Goal: Participate in discussion: Engage in conversation with other users on a specific topic

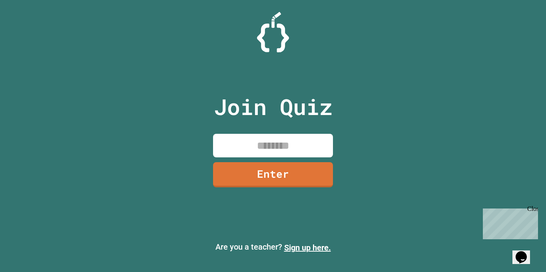
click at [293, 149] on input at bounding box center [273, 146] width 120 height 24
type input "********"
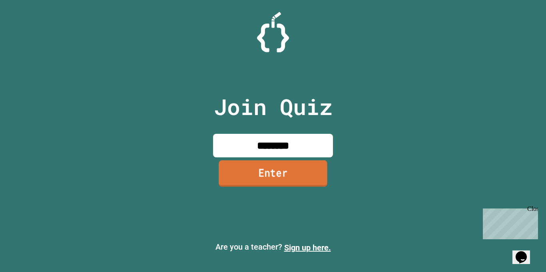
click at [304, 164] on link "Enter" at bounding box center [273, 173] width 109 height 26
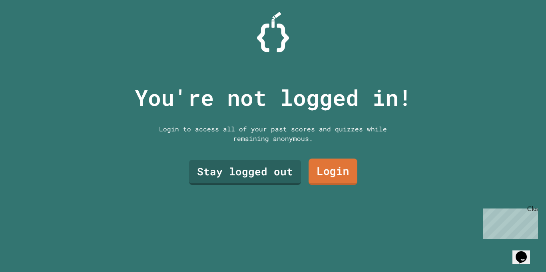
click at [332, 173] on link "Login" at bounding box center [333, 172] width 49 height 26
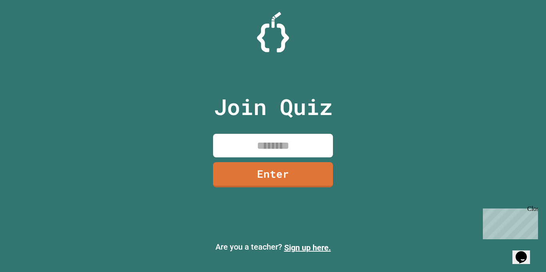
click at [309, 145] on input at bounding box center [273, 146] width 120 height 24
type input "********"
click at [306, 181] on link "Enter" at bounding box center [273, 174] width 118 height 26
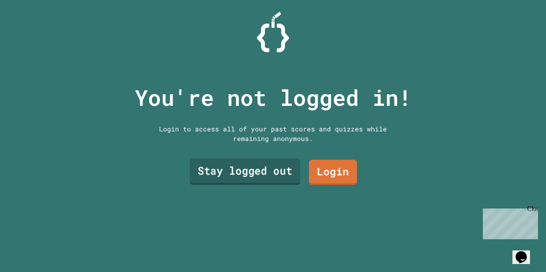
click at [289, 174] on link "Stay logged out" at bounding box center [245, 172] width 110 height 26
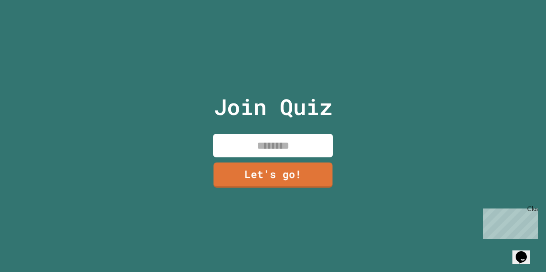
click at [297, 149] on input at bounding box center [273, 146] width 120 height 24
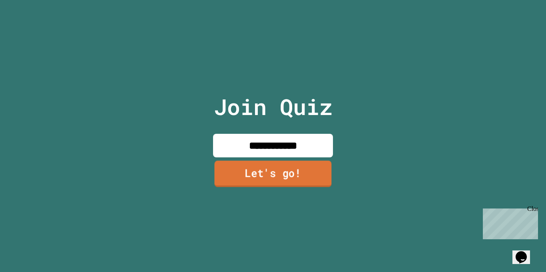
type input "**********"
click at [230, 180] on link "Let's go!" at bounding box center [272, 174] width 117 height 26
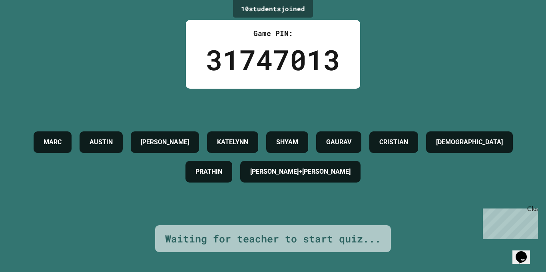
click at [516, 243] on div "Opens Chat This icon Opens the chat window." at bounding box center [525, 243] width 19 height 0
click at [516, 251] on div "Opens Chat This icon Opens the chat window." at bounding box center [521, 257] width 13 height 13
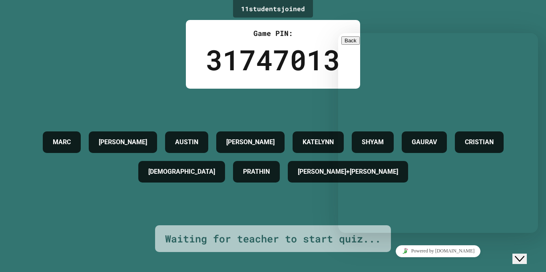
click at [527, 254] on button "Close Chat This icon closes the chat window." at bounding box center [519, 259] width 14 height 10
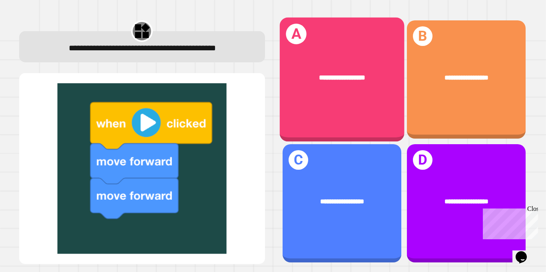
click at [356, 106] on div "**********" at bounding box center [341, 80] width 125 height 124
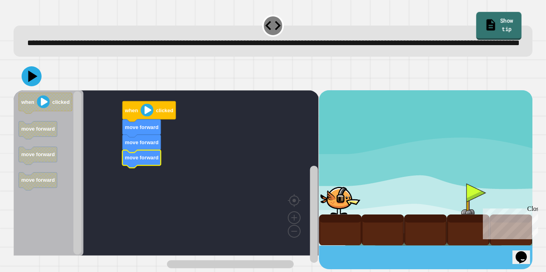
click at [484, 18] on icon at bounding box center [490, 25] width 13 height 14
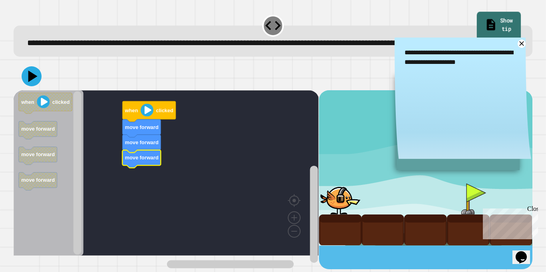
click at [485, 18] on icon at bounding box center [491, 25] width 13 height 14
click at [519, 49] on link at bounding box center [521, 44] width 10 height 10
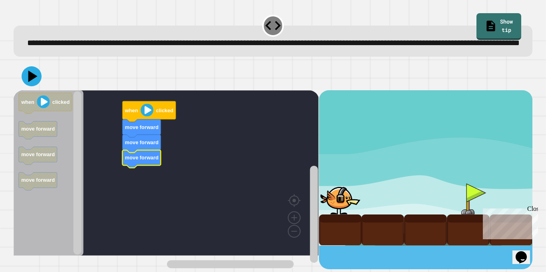
click at [466, 213] on div at bounding box center [468, 198] width 43 height 31
click at [38, 86] on icon at bounding box center [32, 76] width 20 height 20
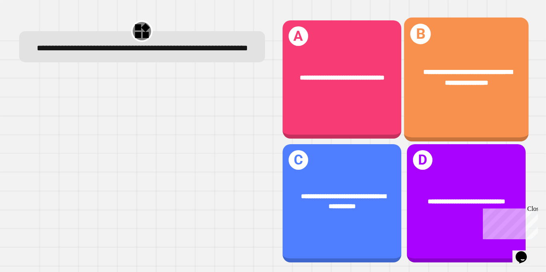
click at [416, 106] on div "**********" at bounding box center [466, 80] width 125 height 124
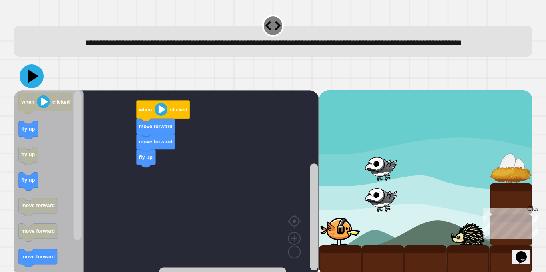
click at [36, 88] on icon at bounding box center [32, 76] width 24 height 24
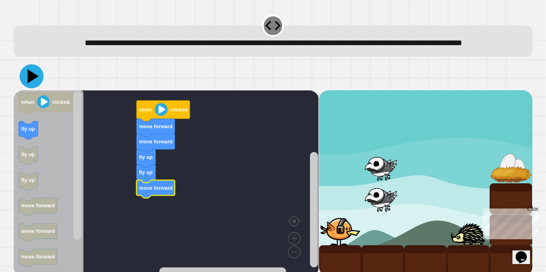
click at [40, 88] on icon at bounding box center [32, 76] width 24 height 24
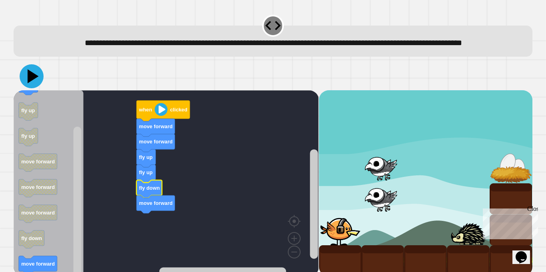
click at [34, 86] on icon at bounding box center [32, 76] width 24 height 24
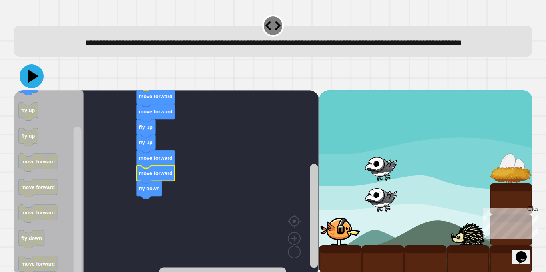
click at [35, 88] on icon at bounding box center [32, 76] width 24 height 24
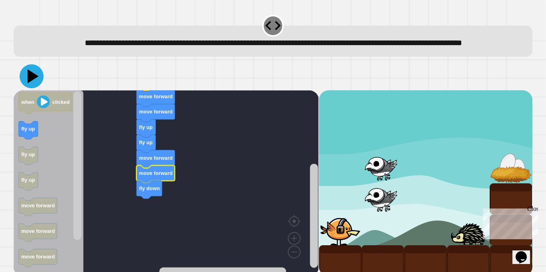
click at [31, 88] on icon at bounding box center [32, 76] width 24 height 24
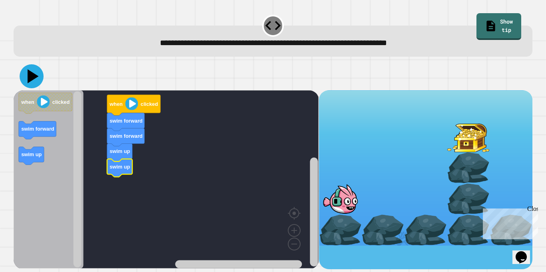
click at [24, 74] on icon at bounding box center [32, 76] width 24 height 24
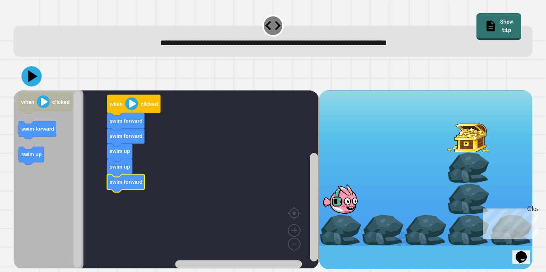
click at [37, 72] on icon at bounding box center [32, 76] width 20 height 20
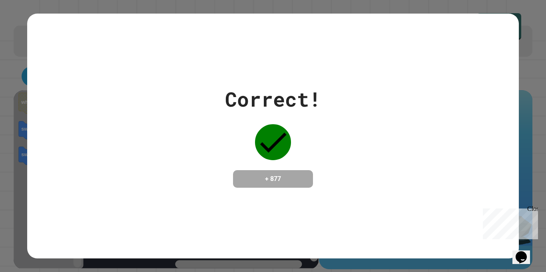
click at [534, 209] on div "Close" at bounding box center [532, 210] width 10 height 10
